Goal: Task Accomplishment & Management: Manage account settings

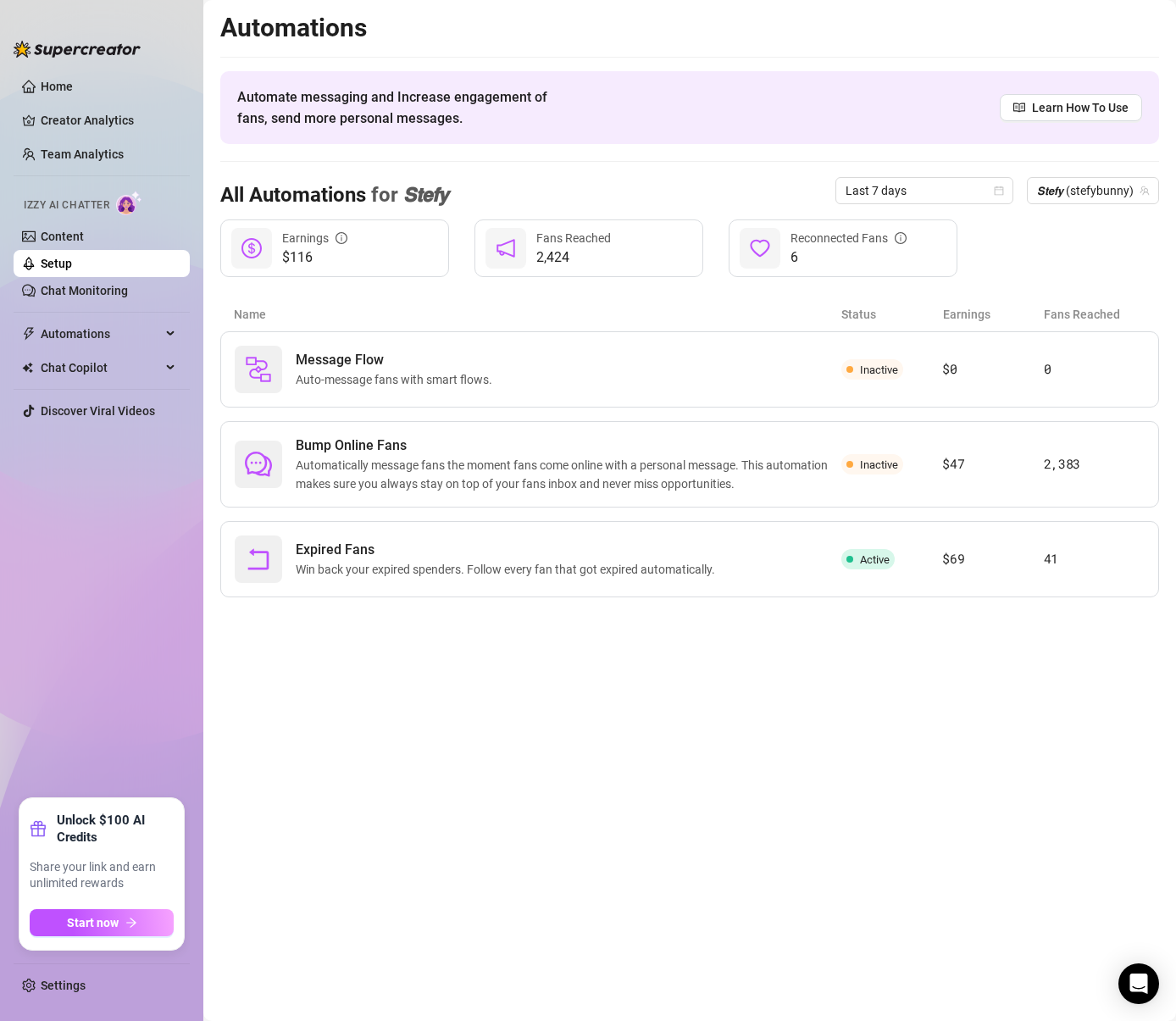
click at [54, 261] on link "Setup" at bounding box center [56, 263] width 31 height 13
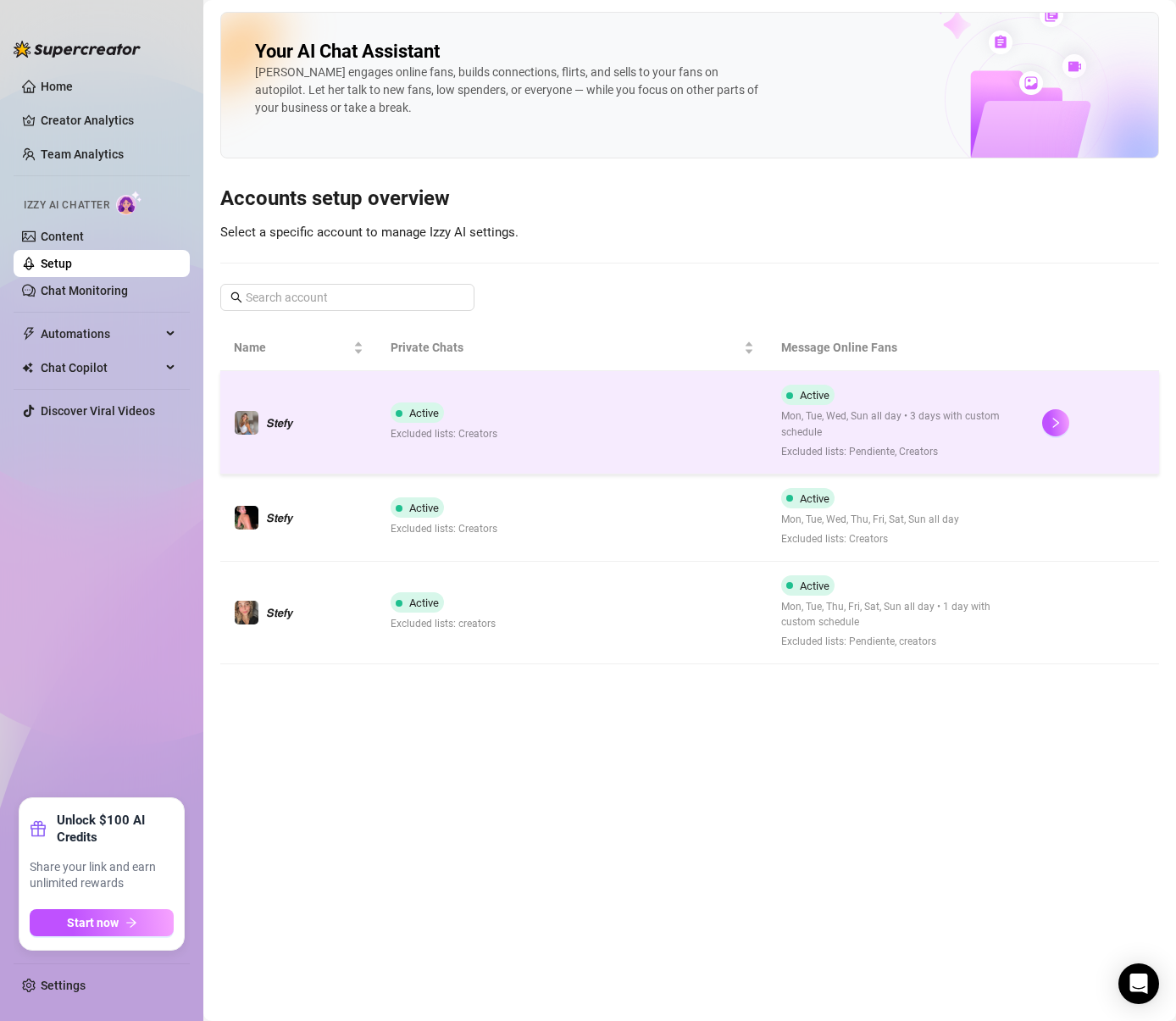
click at [1102, 413] on div at bounding box center [1093, 422] width 103 height 27
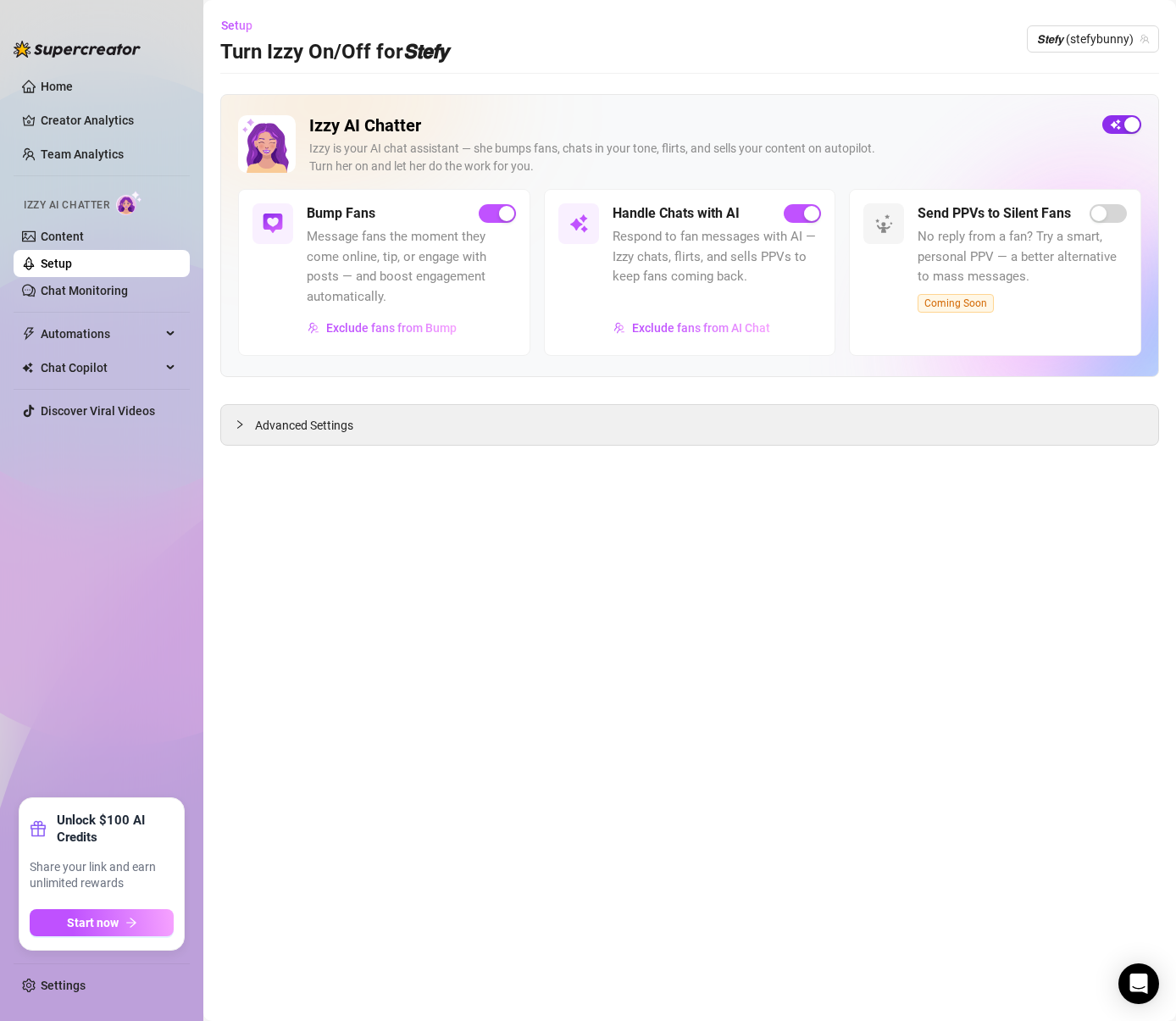
click at [1132, 122] on div "button" at bounding box center [1131, 124] width 15 height 15
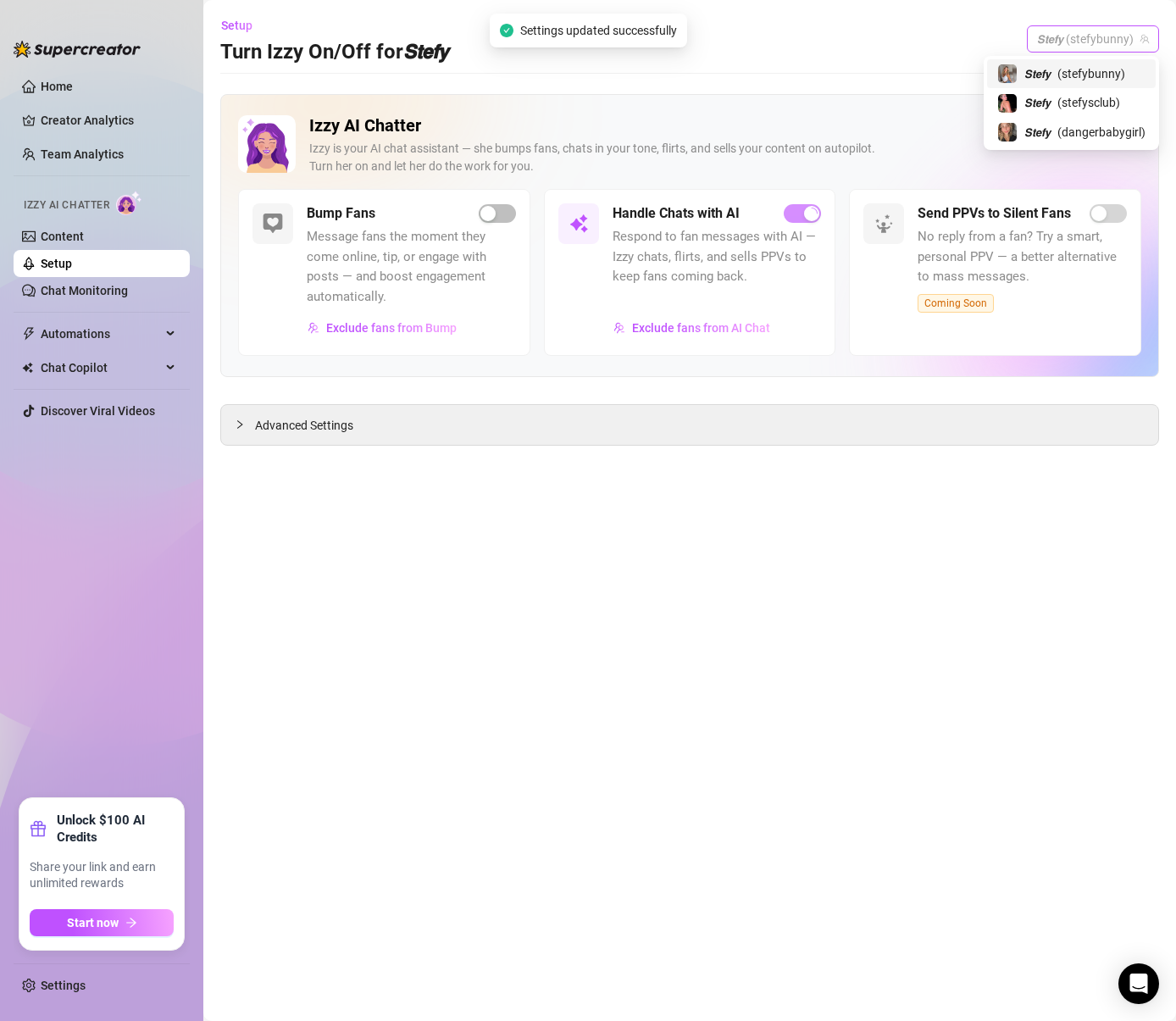
click at [1094, 33] on span "𝙎𝙩𝙚𝙛𝙮 (stefybunny)" at bounding box center [1092, 39] width 111 height 25
click at [1084, 93] on span "( stefysclub )" at bounding box center [1089, 102] width 63 height 19
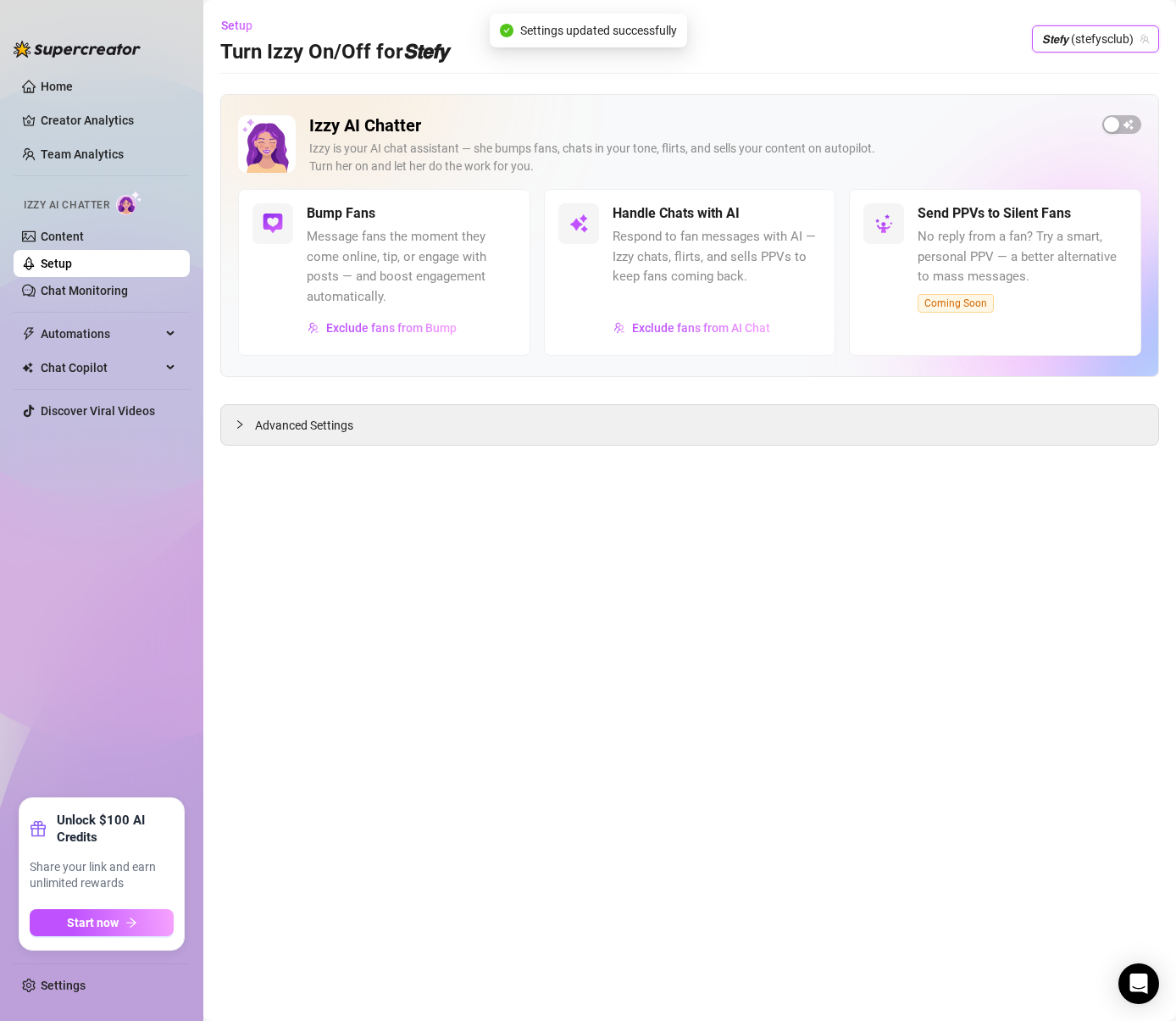
click at [1121, 34] on span "𝙎𝙩𝙚𝙛𝙮 (stefysclub)" at bounding box center [1095, 39] width 107 height 25
click at [1088, 131] on span "( dangerbabygirl )" at bounding box center [1101, 132] width 88 height 19
click at [1118, 124] on span "button" at bounding box center [1121, 124] width 39 height 19
click at [1094, 26] on span "𝙎𝙩𝙚𝙛𝙮 (dangerbabygirl)" at bounding box center [1082, 39] width 132 height 25
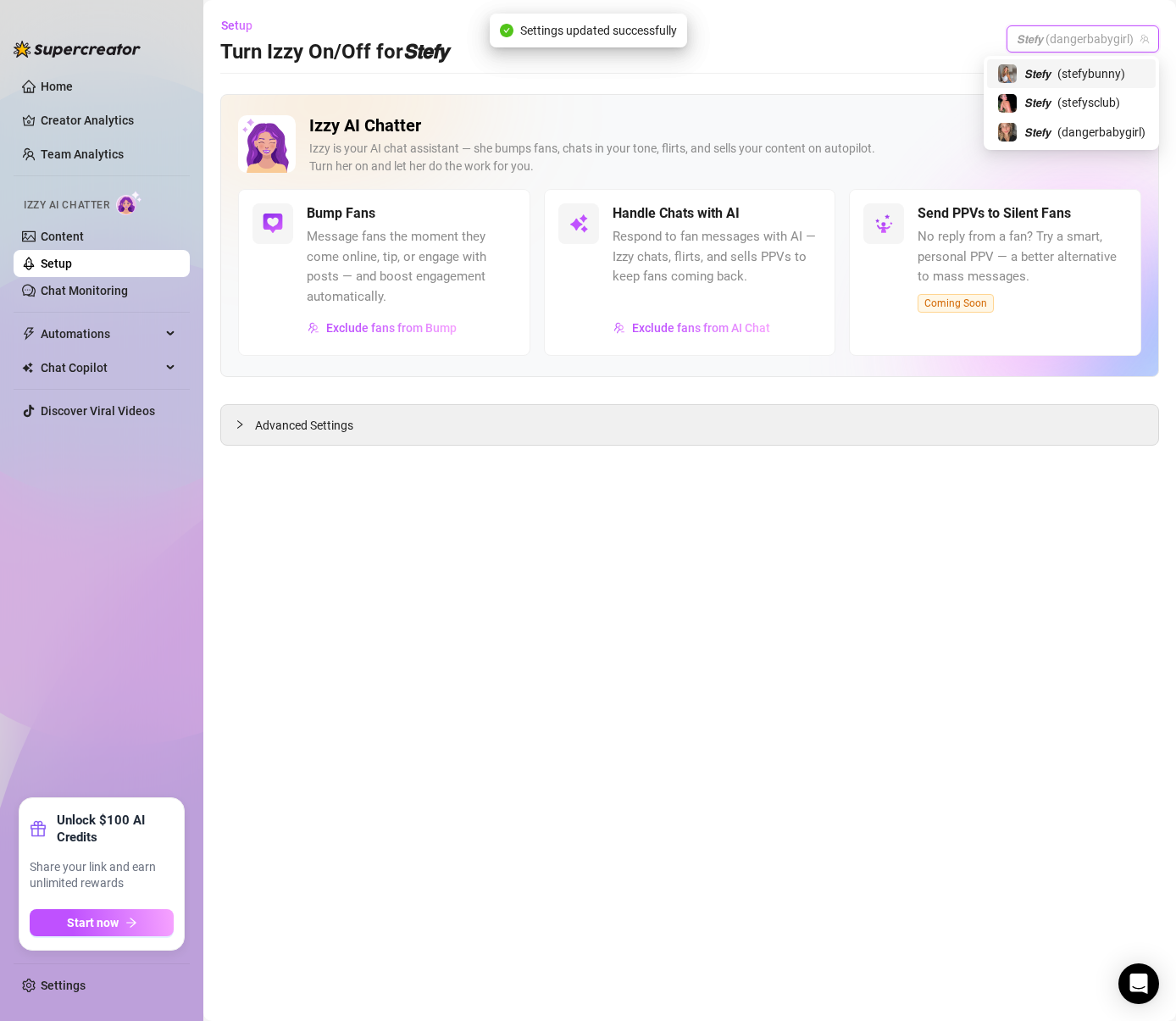
click at [1095, 67] on span "( stefybunny )" at bounding box center [1091, 74] width 67 height 19
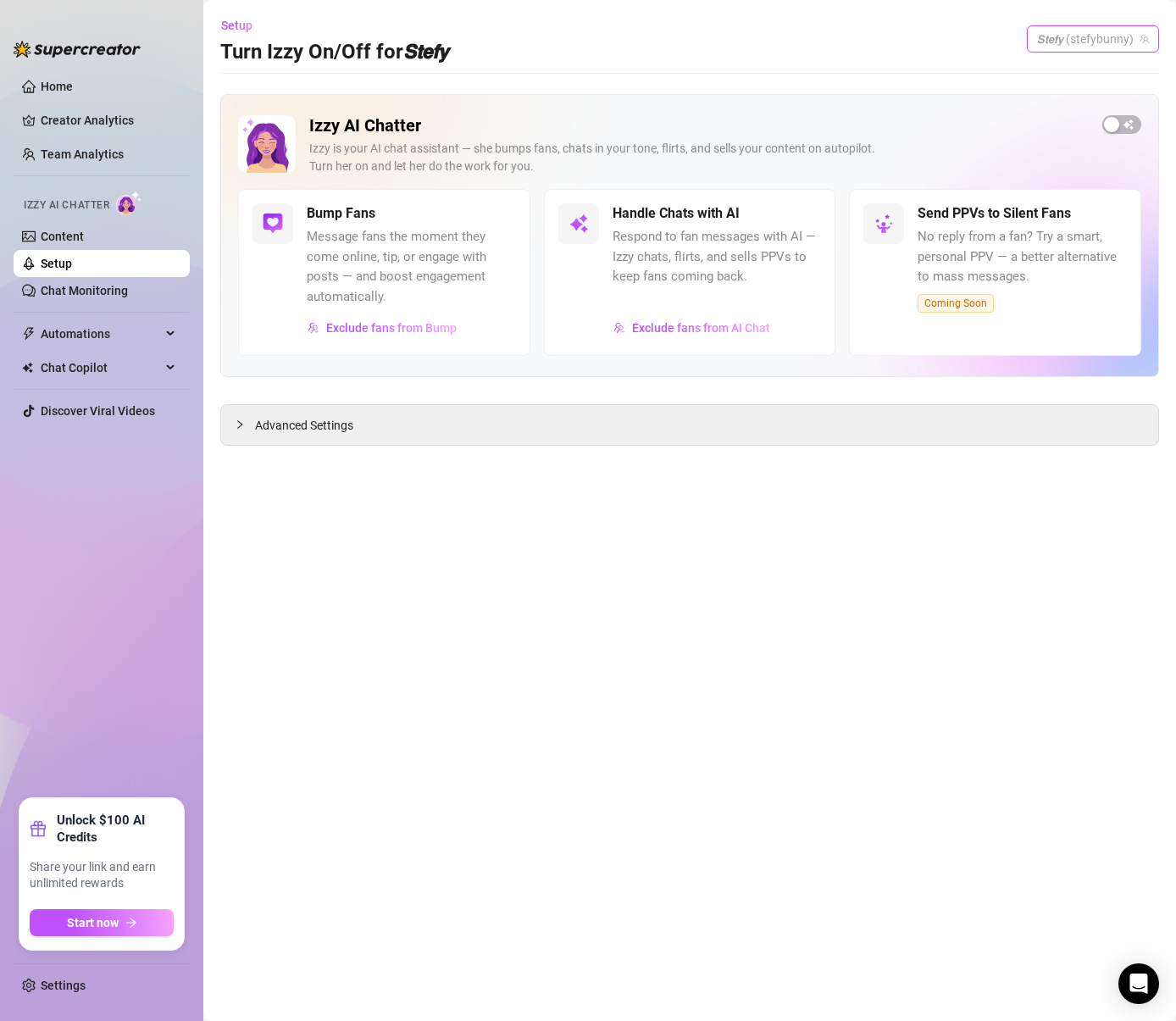
click at [1132, 39] on span "𝙎𝙩𝙚𝙛𝙮 (stefybunny)" at bounding box center [1092, 39] width 111 height 25
click at [1104, 97] on span "( stefysclub )" at bounding box center [1089, 102] width 63 height 19
click at [1124, 124] on div "button" at bounding box center [1131, 124] width 15 height 15
